Goal: Task Accomplishment & Management: Manage account settings

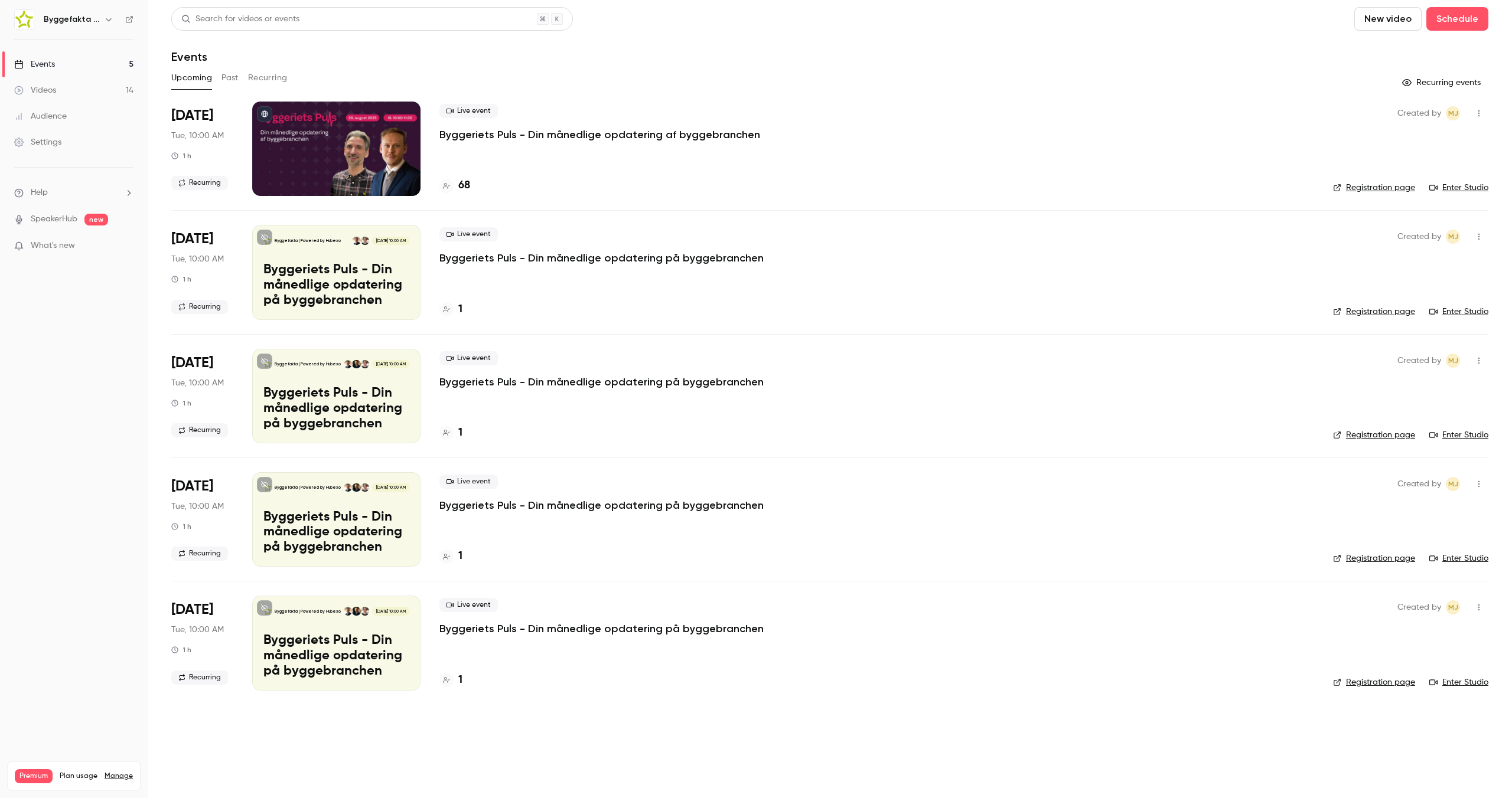
click at [536, 129] on p "Byggeriets Puls - Din månedlige opdatering af byggebranchen" at bounding box center [600, 135] width 321 height 14
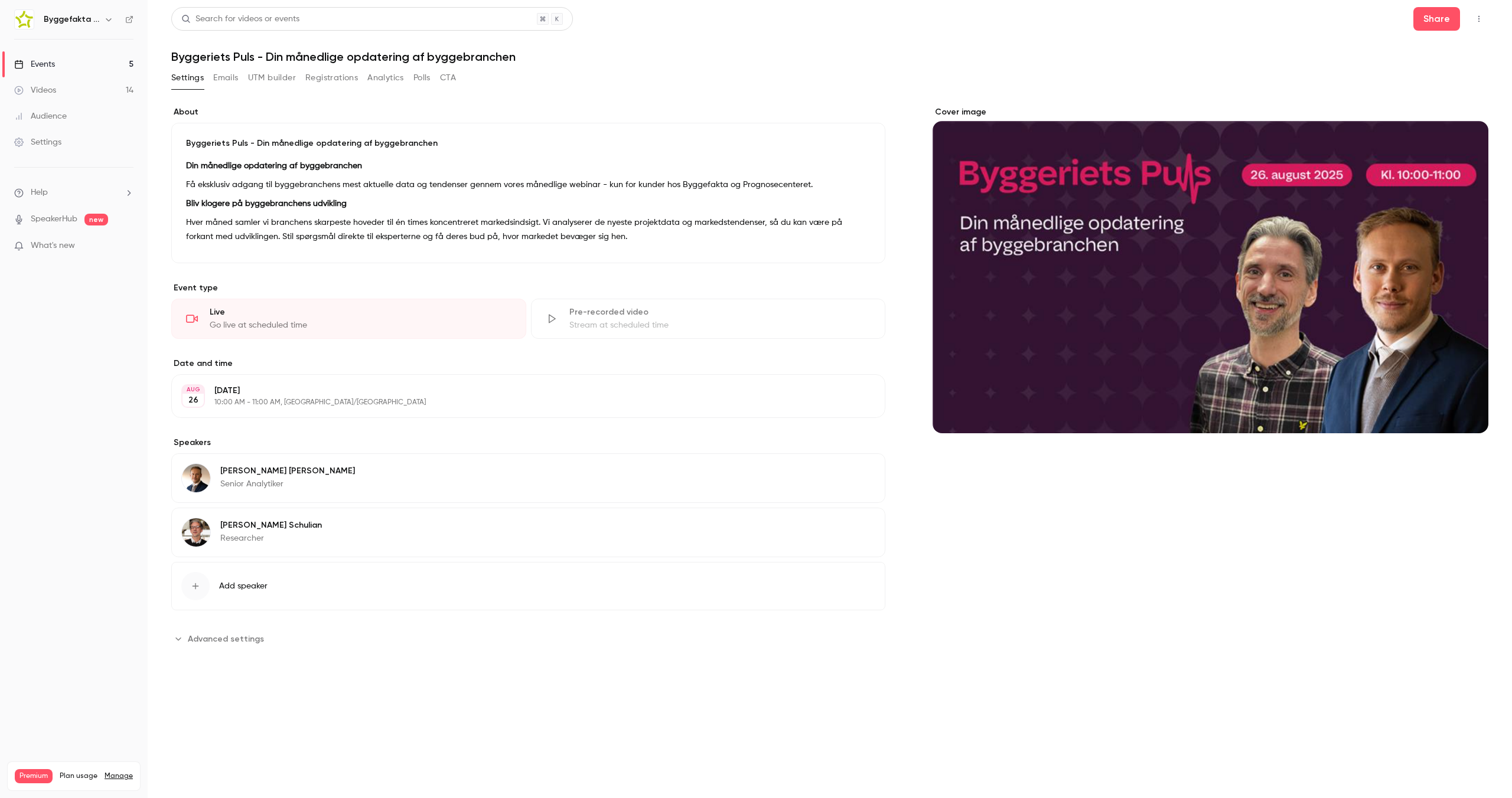
click at [857, 467] on button "Edit" at bounding box center [853, 473] width 43 height 19
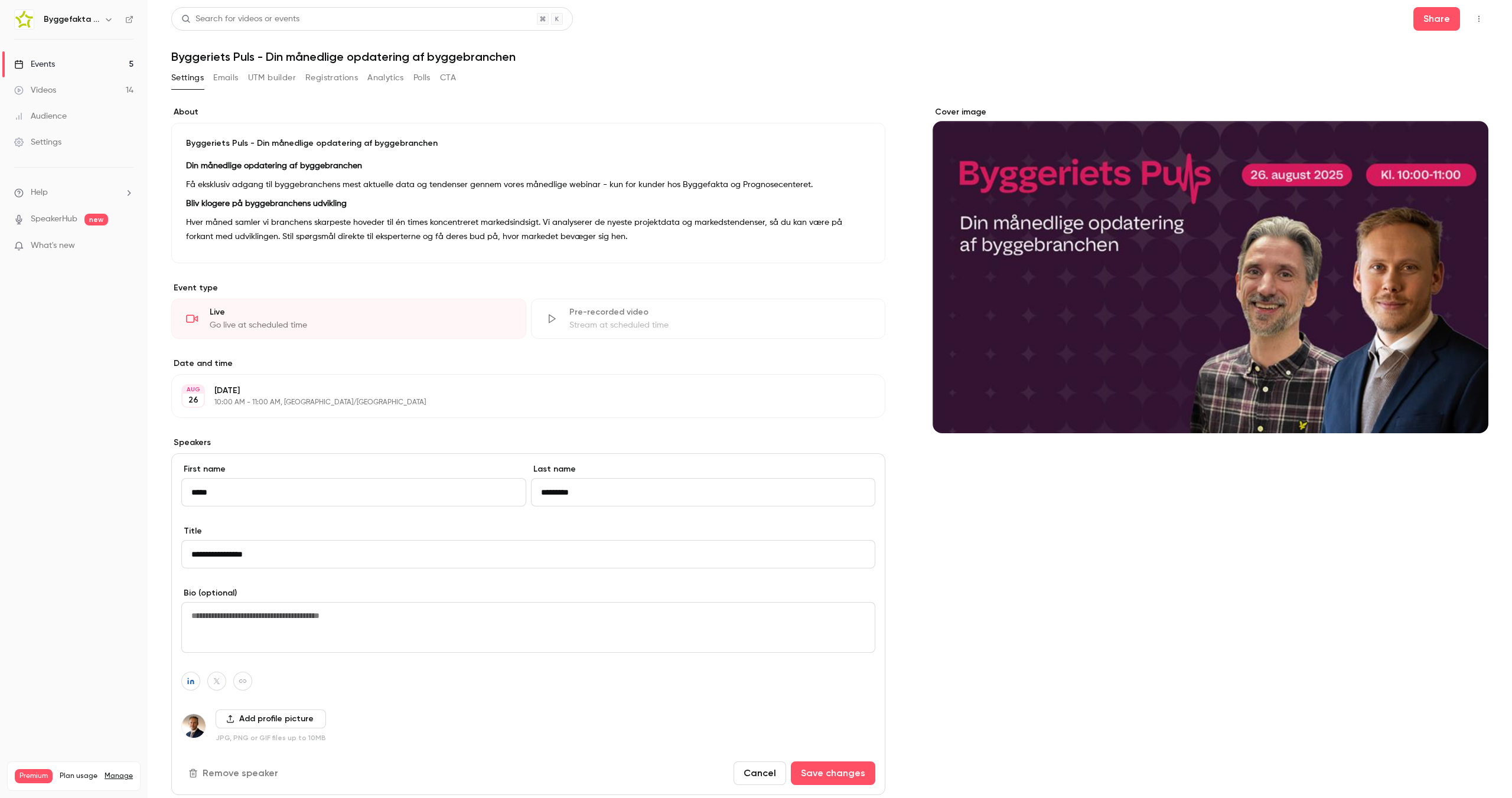
click at [239, 721] on button "Add profile picture" at bounding box center [270, 719] width 110 height 19
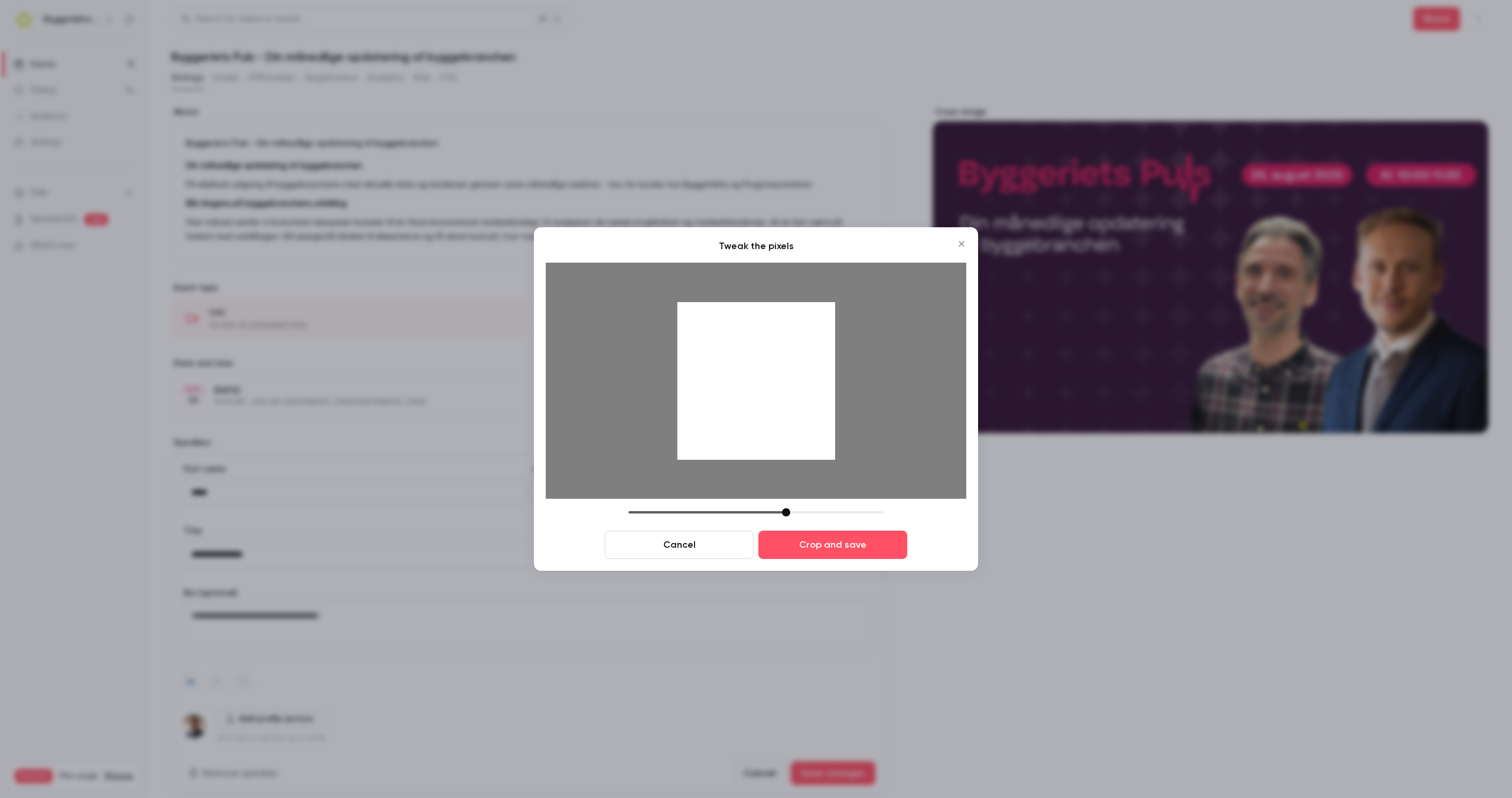
drag, startPoint x: 714, startPoint y: 509, endPoint x: 786, endPoint y: 471, distance: 81.4
click at [794, 497] on div "Tweak the pixels Cancel Crop and save" at bounding box center [755, 399] width 420 height 320
drag, startPoint x: 772, startPoint y: 391, endPoint x: 777, endPoint y: 461, distance: 70.2
click at [769, 449] on div at bounding box center [757, 381] width 158 height 158
drag, startPoint x: 794, startPoint y: 511, endPoint x: 791, endPoint y: 447, distance: 64.1
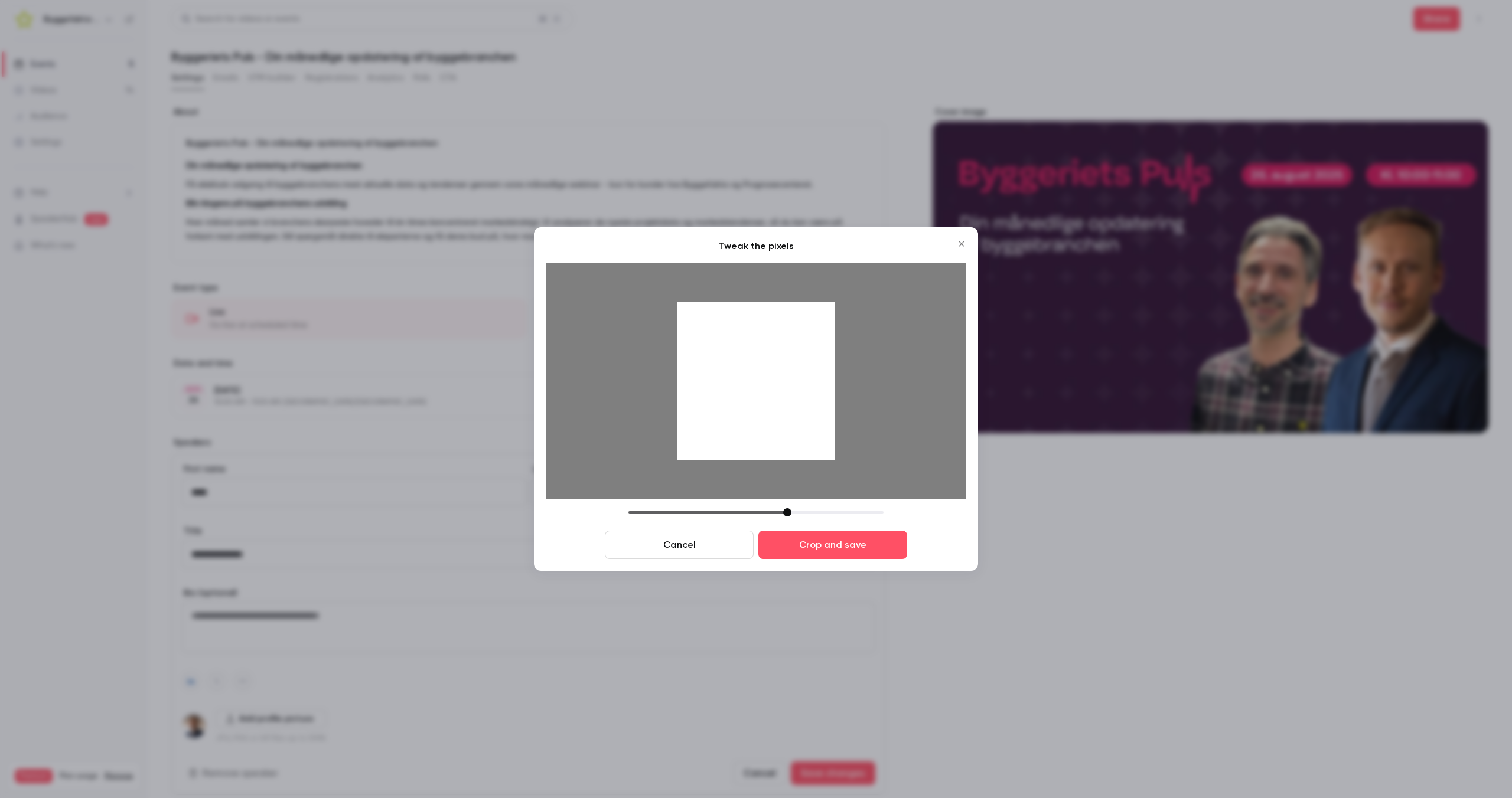
click at [787, 509] on div at bounding box center [787, 512] width 9 height 9
drag, startPoint x: 794, startPoint y: 446, endPoint x: 798, endPoint y: 449, distance: 5.0
click at [798, 449] on div at bounding box center [757, 381] width 158 height 158
click at [824, 547] on button "Crop and save" at bounding box center [833, 545] width 149 height 28
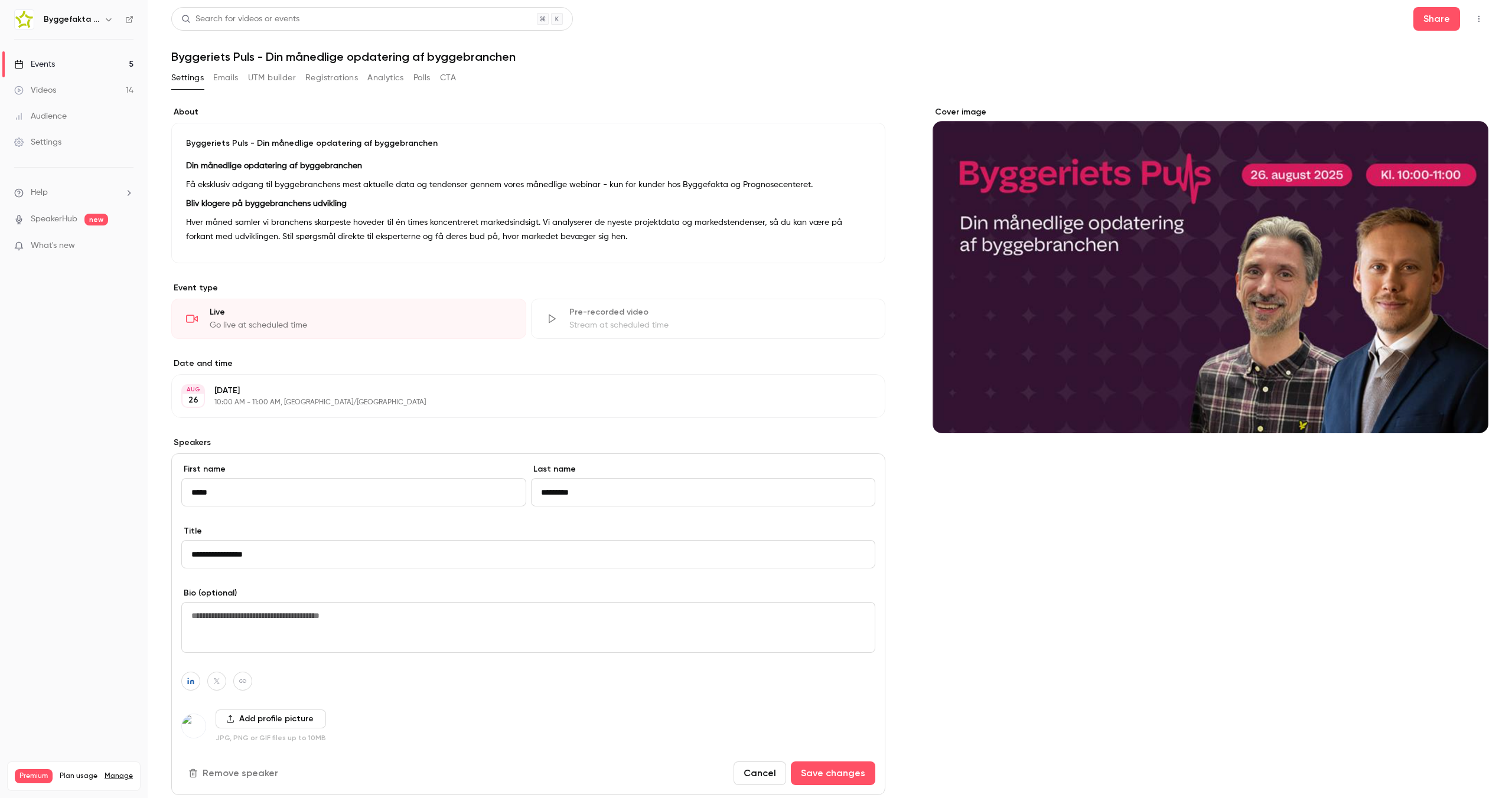
click at [106, 21] on icon "button" at bounding box center [109, 20] width 9 height 9
click at [99, 100] on li "Switch channel 11" at bounding box center [102, 108] width 184 height 31
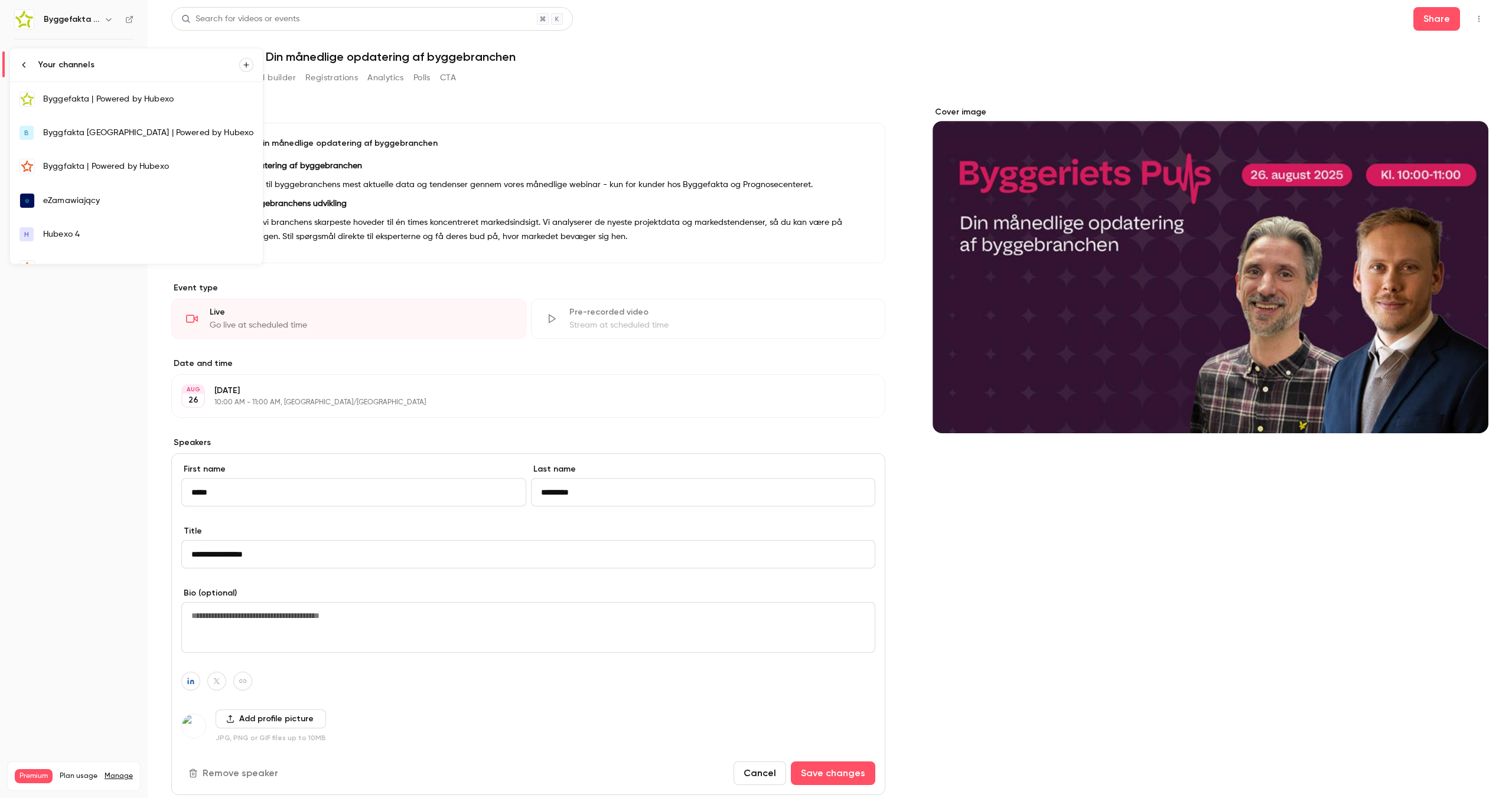
scroll to position [192, 0]
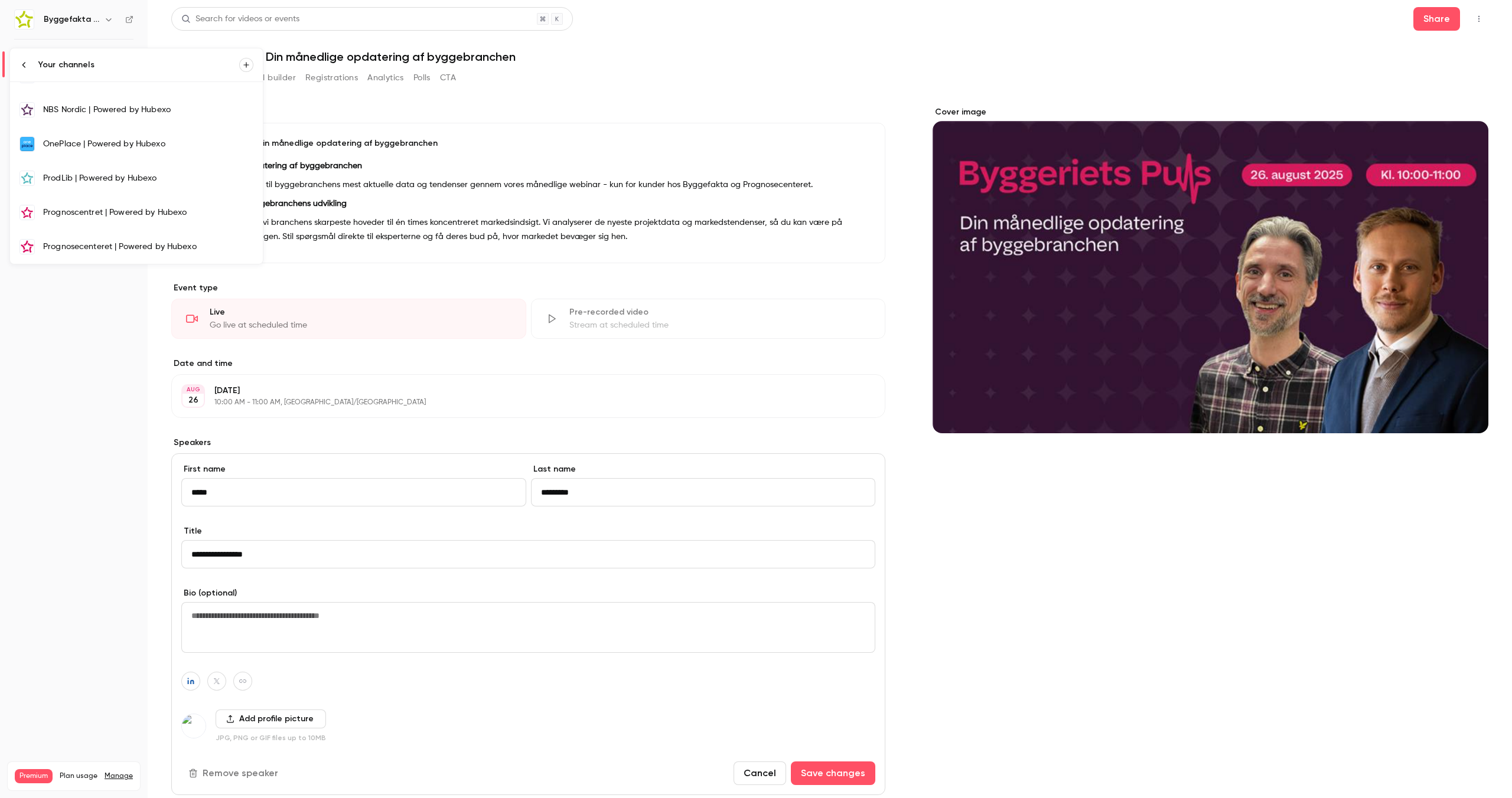
click at [56, 244] on div "Prognosecenteret | Powered by Hubexo" at bounding box center [148, 246] width 211 height 12
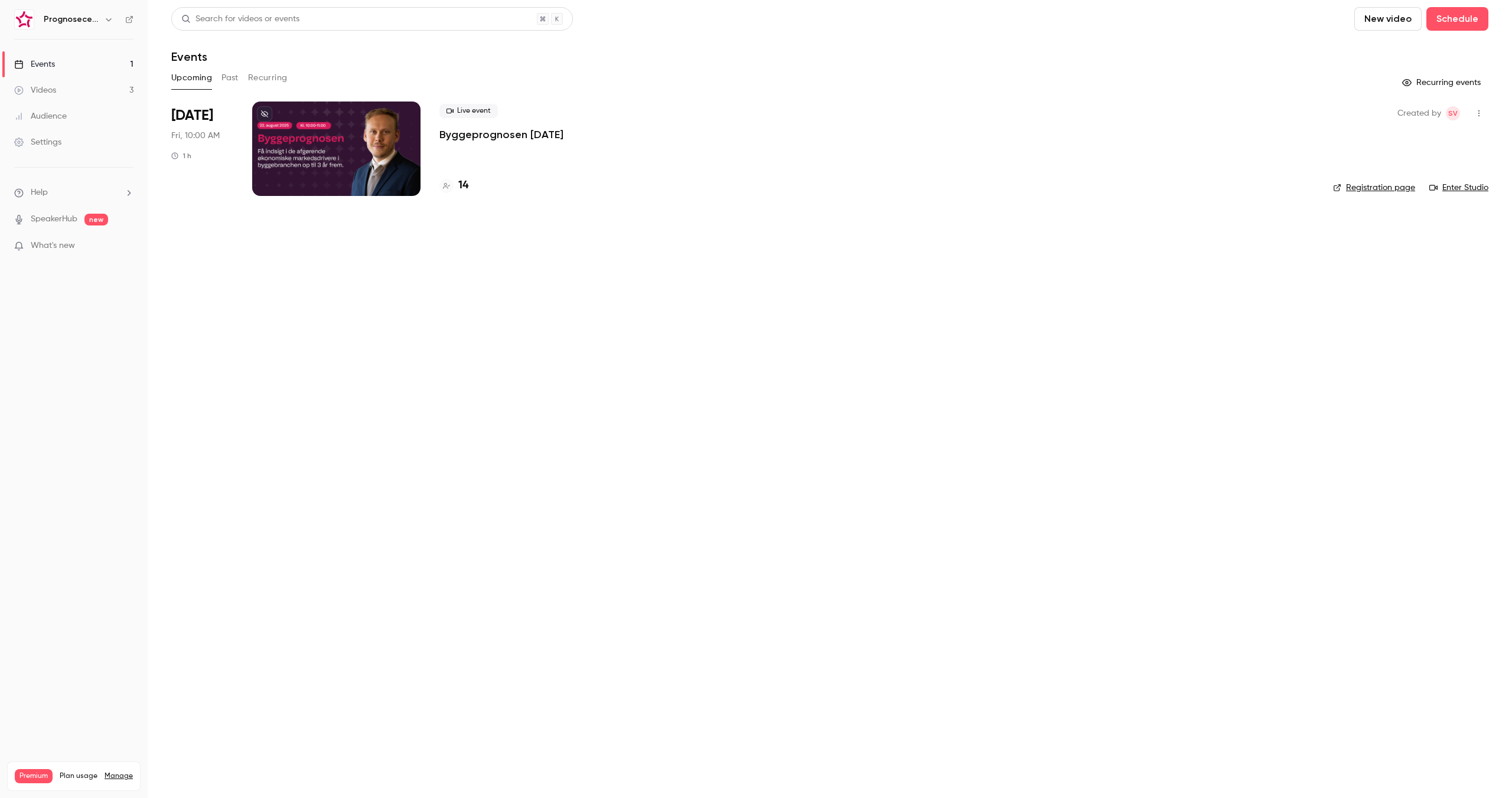
click at [536, 138] on p "Byggeprognosen [DATE]" at bounding box center [502, 135] width 124 height 14
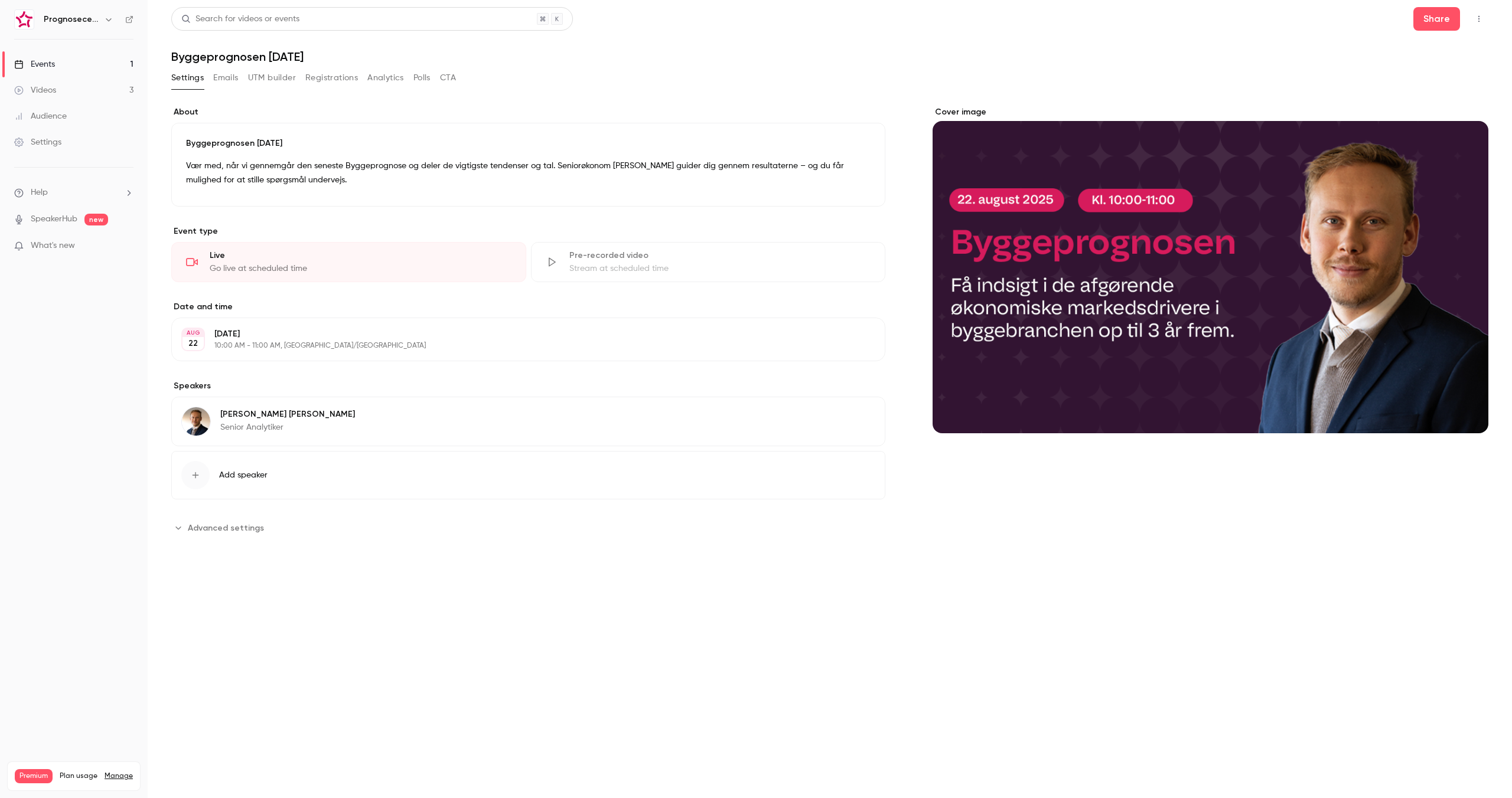
click at [863, 418] on button "Edit" at bounding box center [853, 416] width 43 height 19
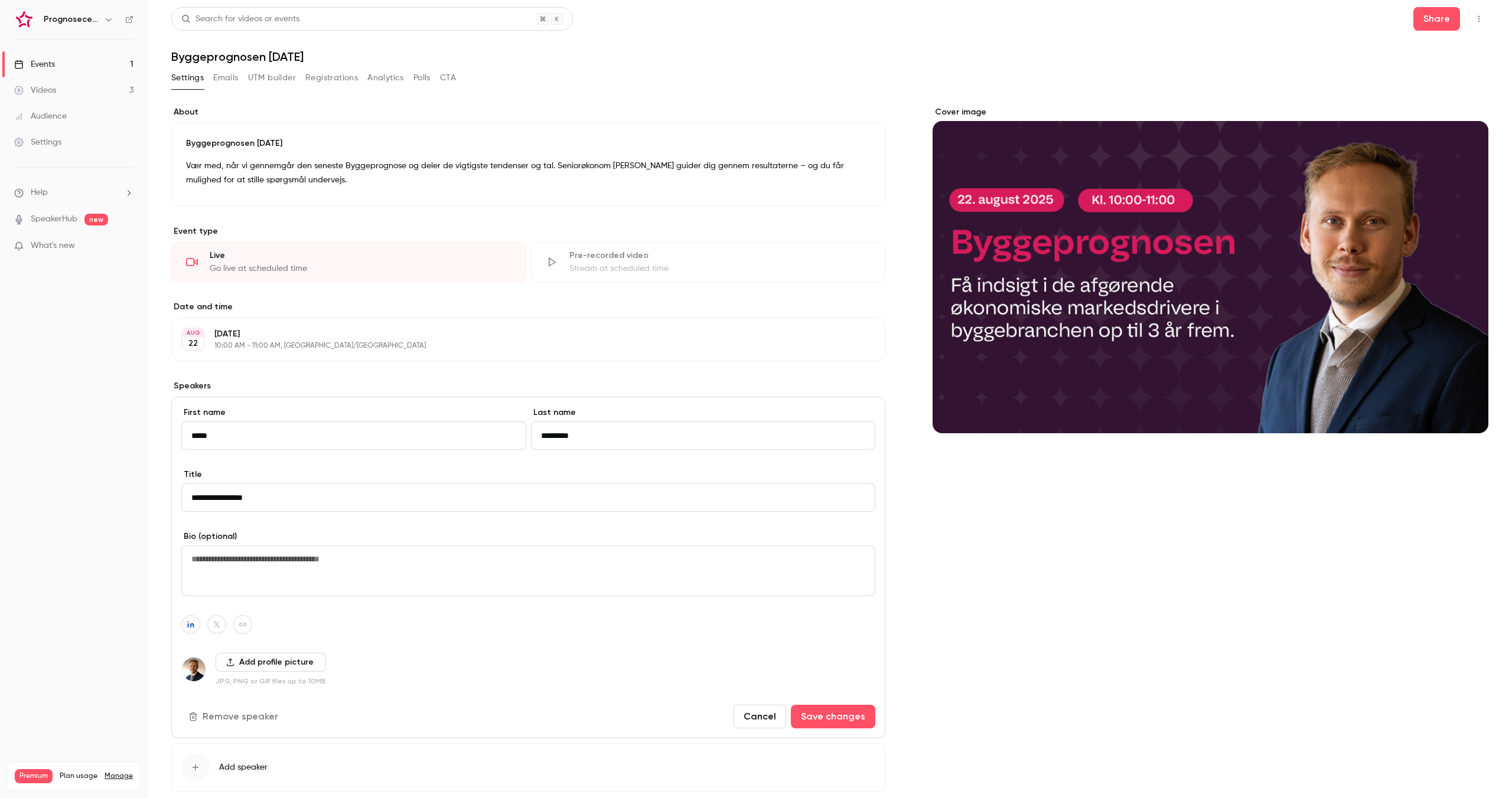
click at [256, 670] on button "Add profile picture" at bounding box center [270, 663] width 110 height 19
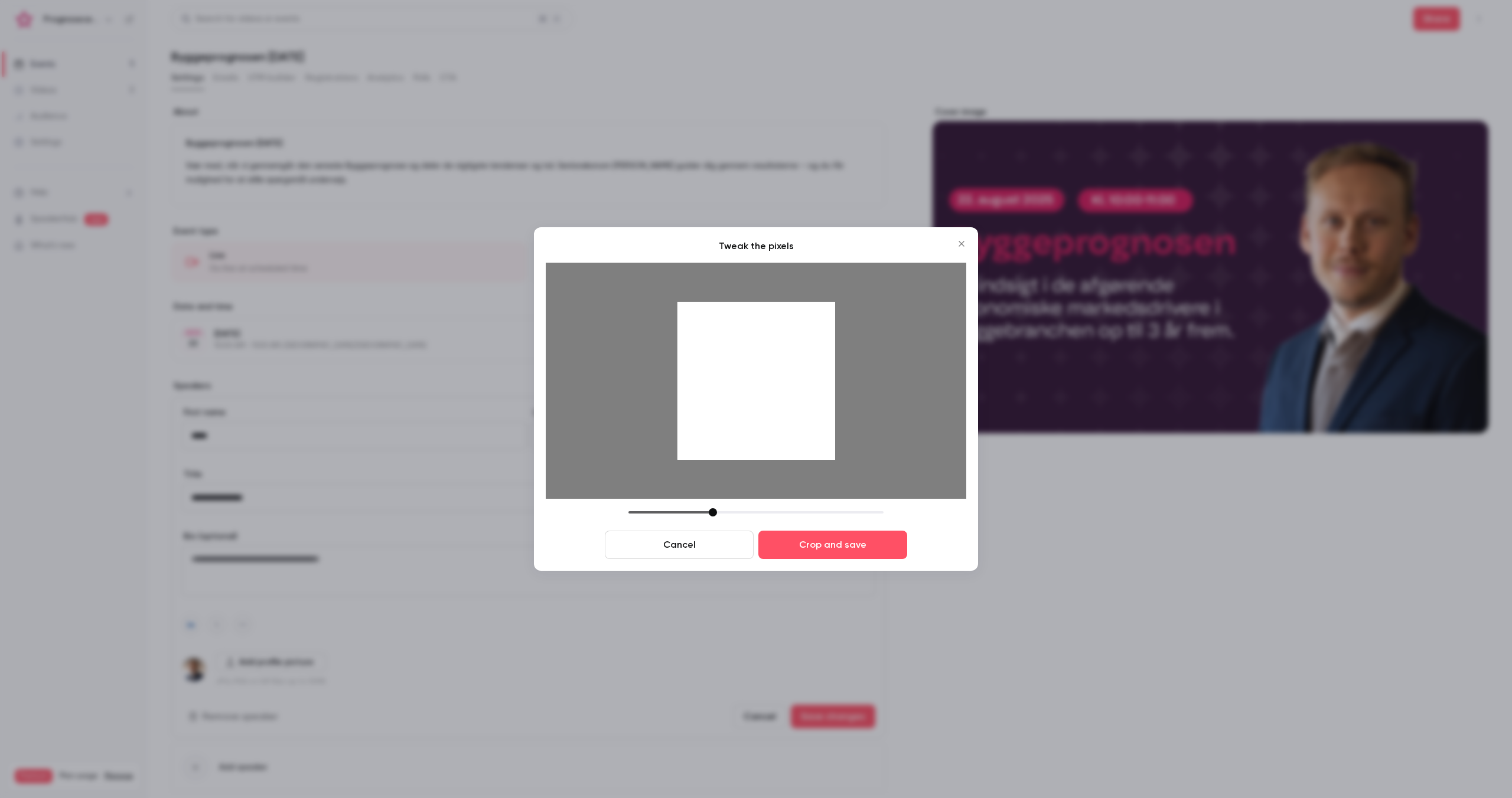
drag, startPoint x: 736, startPoint y: 449, endPoint x: 729, endPoint y: 487, distance: 38.6
click at [729, 487] on div at bounding box center [755, 381] width 420 height 236
drag, startPoint x: 715, startPoint y: 513, endPoint x: 738, endPoint y: 509, distance: 23.3
click at [738, 509] on div at bounding box center [736, 512] width 9 height 9
drag, startPoint x: 746, startPoint y: 462, endPoint x: 758, endPoint y: 470, distance: 14.4
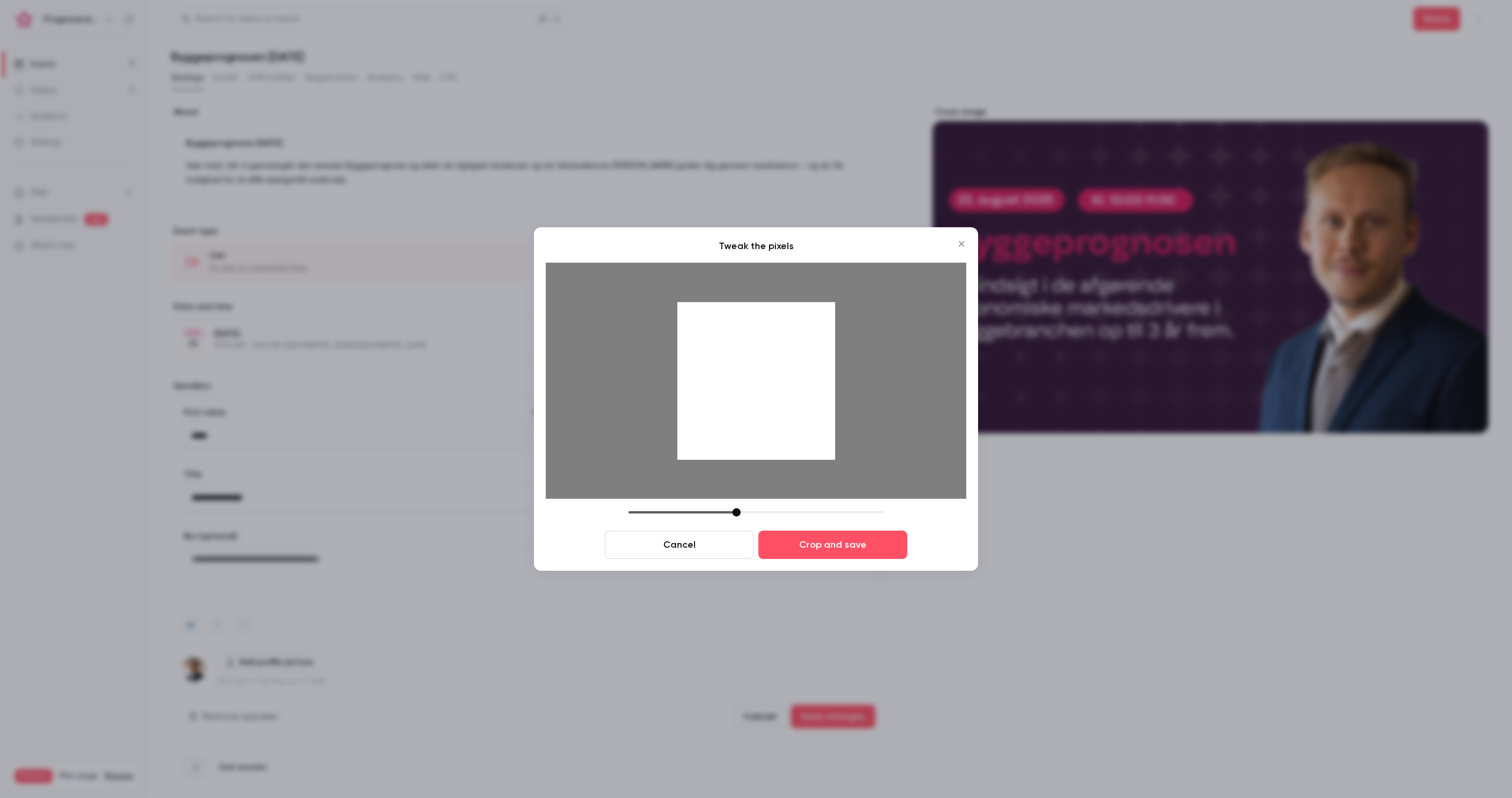
click at [758, 470] on div at bounding box center [755, 381] width 420 height 236
click at [804, 547] on button "Crop and save" at bounding box center [833, 545] width 149 height 28
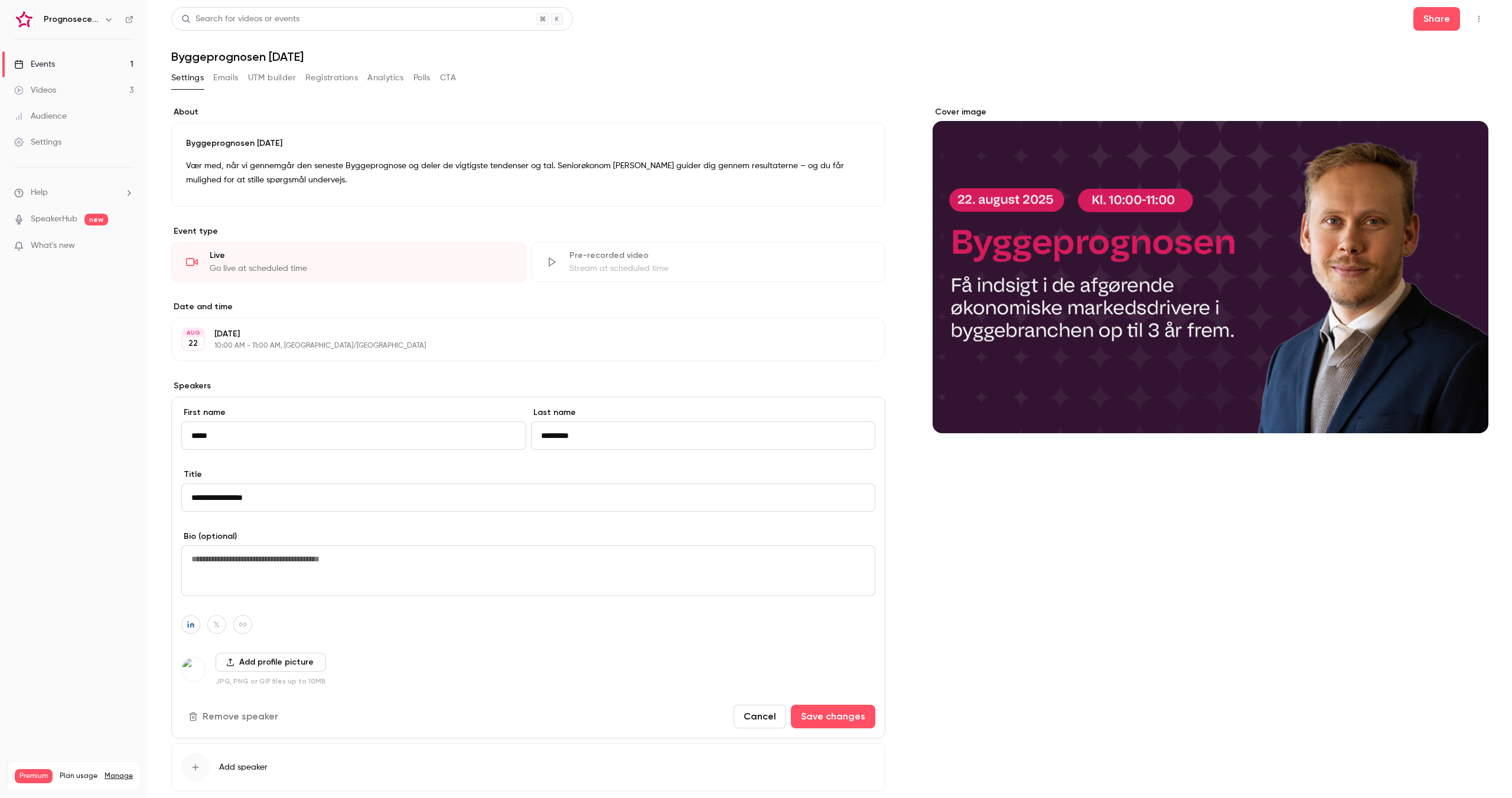
scroll to position [66, 0]
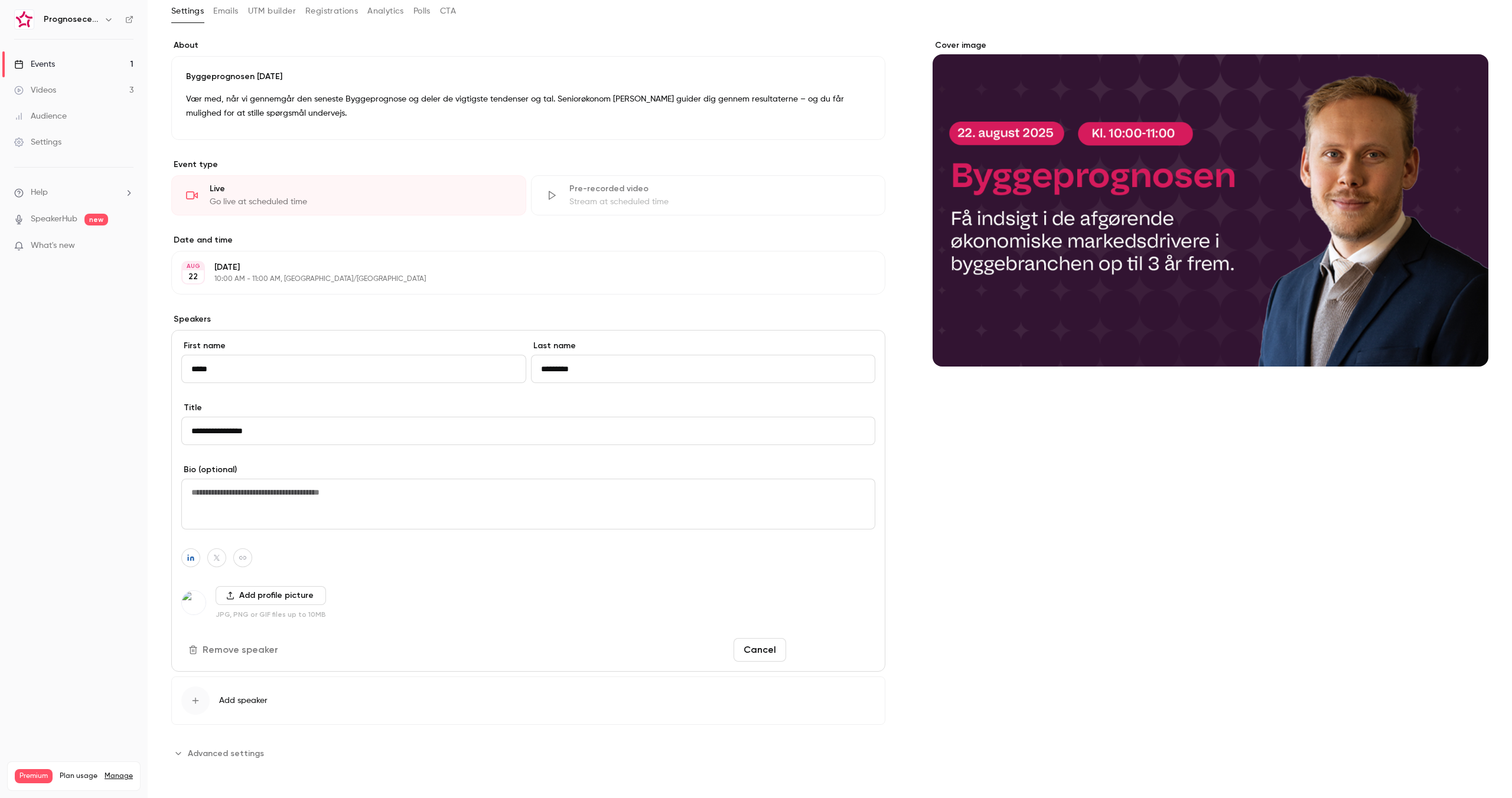
click at [841, 652] on button "Save changes" at bounding box center [833, 650] width 85 height 23
